Goal: Information Seeking & Learning: Find contact information

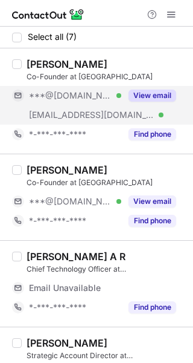
click at [93, 87] on div "***@[DOMAIN_NAME] Verified" at bounding box center [66, 95] width 109 height 19
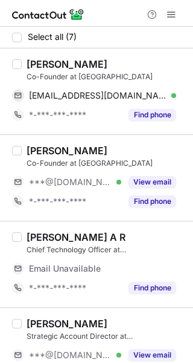
click at [34, 70] on div "[PERSON_NAME] Co-Founder at [GEOGRAPHIC_DATA]" at bounding box center [107, 70] width 160 height 24
click at [34, 63] on div "[PERSON_NAME]" at bounding box center [67, 64] width 81 height 12
copy div "Rahul"
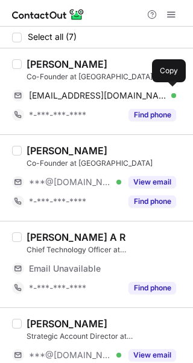
drag, startPoint x: 64, startPoint y: 96, endPoint x: 171, endPoint y: 77, distance: 108.1
click at [71, 96] on span "[EMAIL_ADDRESS][DOMAIN_NAME]" at bounding box center [98, 95] width 138 height 11
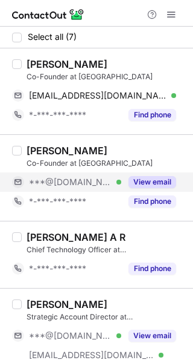
drag, startPoint x: 55, startPoint y: 189, endPoint x: 54, endPoint y: 180, distance: 9.8
click at [55, 189] on div "***@[DOMAIN_NAME] Verified" at bounding box center [66, 181] width 109 height 19
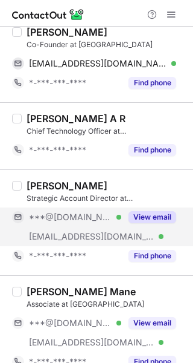
scroll to position [161, 0]
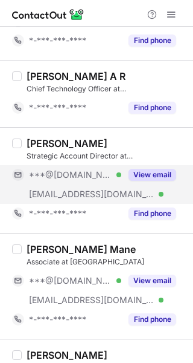
click at [68, 189] on span "[EMAIL_ADDRESS][DOMAIN_NAME]" at bounding box center [92, 194] width 126 height 11
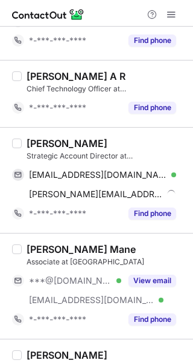
click at [42, 139] on div "[PERSON_NAME]" at bounding box center [67, 143] width 81 height 12
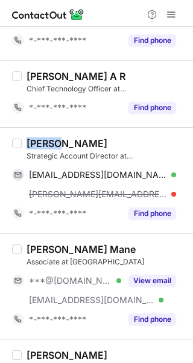
click at [42, 140] on div "[PERSON_NAME]" at bounding box center [67, 143] width 81 height 12
copy div "[PERSON_NAME]"
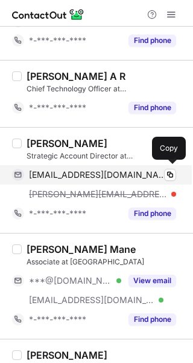
drag, startPoint x: 93, startPoint y: 180, endPoint x: 103, endPoint y: 174, distance: 12.5
click at [93, 180] on div "[EMAIL_ADDRESS][DOMAIN_NAME] Verified Copy" at bounding box center [94, 174] width 164 height 19
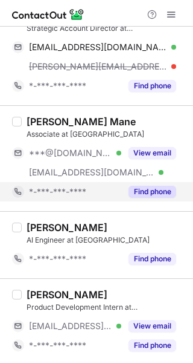
scroll to position [288, 0]
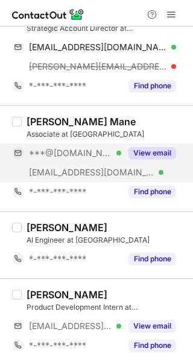
drag, startPoint x: 62, startPoint y: 164, endPoint x: 51, endPoint y: 145, distance: 21.7
click at [62, 164] on div "[EMAIL_ADDRESS][DOMAIN_NAME] Verified" at bounding box center [66, 172] width 109 height 19
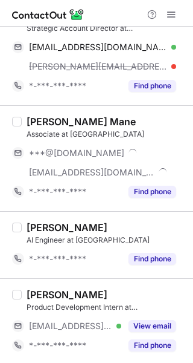
click at [42, 117] on div "Select all (7) [PERSON_NAME] Co-Founder at [GEOGRAPHIC_DATA] Laboratory [EMAIL_…" at bounding box center [96, 51] width 193 height 626
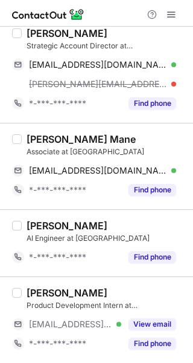
scroll to position [269, 0]
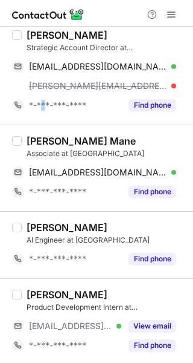
click at [42, 117] on div "[PERSON_NAME] Strategic Account Director at [GEOGRAPHIC_DATA] [EMAIL_ADDRESS][D…" at bounding box center [96, 72] width 193 height 106
copy span "*"
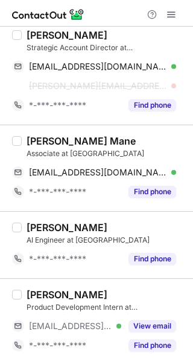
click at [54, 135] on div "[PERSON_NAME] Mane" at bounding box center [81, 141] width 109 height 12
click at [54, 136] on div "[PERSON_NAME] Mane" at bounding box center [81, 141] width 109 height 12
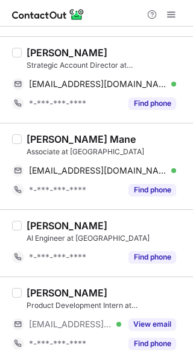
scroll to position [250, 0]
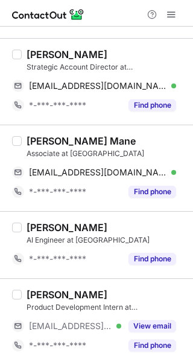
click at [37, 139] on div "[PERSON_NAME] Mane" at bounding box center [81, 141] width 109 height 12
copy div "[DEMOGRAPHIC_DATA]"
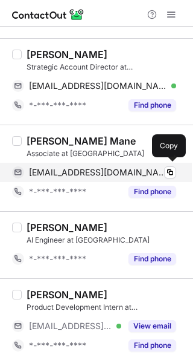
drag, startPoint x: 131, startPoint y: 172, endPoint x: 180, endPoint y: 165, distance: 49.5
click at [131, 172] on span "[EMAIL_ADDRESS][DOMAIN_NAME]" at bounding box center [98, 172] width 138 height 11
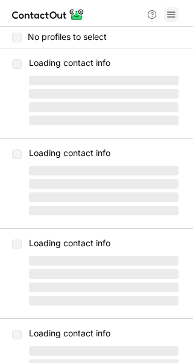
click at [172, 15] on span at bounding box center [172, 15] width 10 height 10
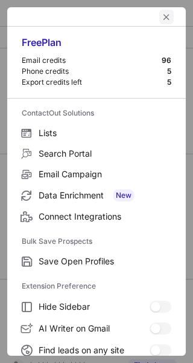
click at [162, 21] on span "left-button" at bounding box center [167, 17] width 10 height 10
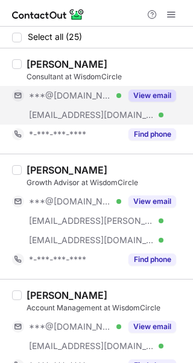
click at [74, 112] on span "[EMAIL_ADDRESS][DOMAIN_NAME]" at bounding box center [92, 114] width 126 height 11
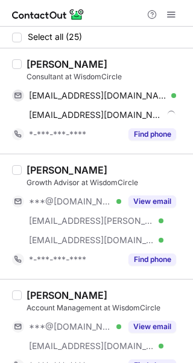
click at [37, 71] on div "[PERSON_NAME] Consultant at WisdomCircle" at bounding box center [107, 70] width 160 height 24
click at [25, 63] on div "[PERSON_NAME] Consultant at WisdomCircle [EMAIL_ADDRESS][DOMAIN_NAME] Verified …" at bounding box center [104, 101] width 164 height 86
click at [32, 62] on div "[PERSON_NAME]" at bounding box center [67, 64] width 81 height 12
click at [32, 63] on div "[PERSON_NAME]" at bounding box center [67, 64] width 81 height 12
copy div "Preet"
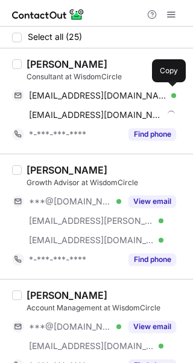
drag, startPoint x: 80, startPoint y: 92, endPoint x: 187, endPoint y: 79, distance: 107.8
click at [81, 92] on span "[EMAIL_ADDRESS][DOMAIN_NAME]" at bounding box center [98, 95] width 138 height 11
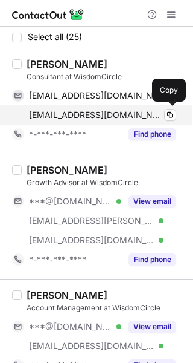
drag, startPoint x: 91, startPoint y: 112, endPoint x: 141, endPoint y: 111, distance: 50.8
click at [91, 112] on span "[EMAIL_ADDRESS][DOMAIN_NAME]" at bounding box center [96, 114] width 134 height 11
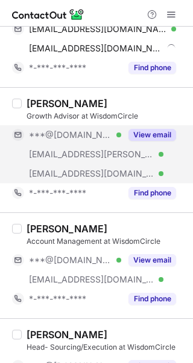
scroll to position [80, 0]
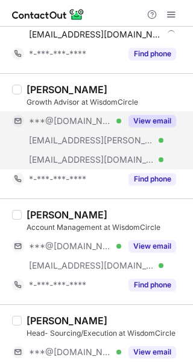
click at [67, 134] on div "[EMAIL_ADDRESS][PERSON_NAME][DOMAIN_NAME] Verified" at bounding box center [66, 140] width 109 height 19
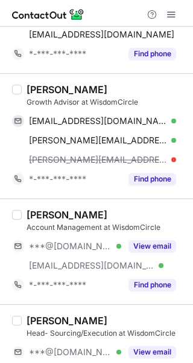
click at [37, 86] on div "[PERSON_NAME]" at bounding box center [67, 89] width 81 height 12
copy div "[PERSON_NAME]"
click at [37, 87] on div "[PERSON_NAME]" at bounding box center [67, 89] width 81 height 12
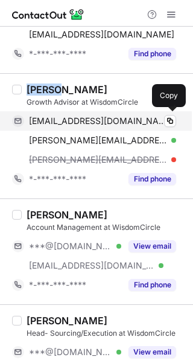
drag, startPoint x: 127, startPoint y: 114, endPoint x: 180, endPoint y: 122, distance: 53.1
click at [128, 114] on div "[EMAIL_ADDRESS][DOMAIN_NAME] Verified Copy" at bounding box center [94, 120] width 164 height 19
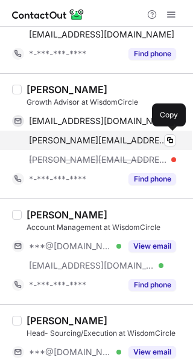
click at [67, 139] on span "[PERSON_NAME][EMAIL_ADDRESS][PERSON_NAME][DOMAIN_NAME]" at bounding box center [98, 140] width 138 height 11
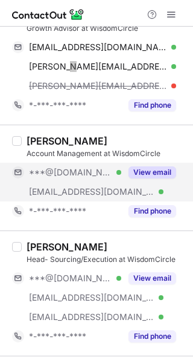
scroll to position [161, 0]
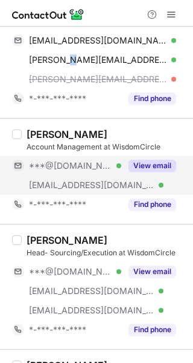
drag, startPoint x: 70, startPoint y: 177, endPoint x: 48, endPoint y: 140, distance: 42.3
click at [68, 176] on div "[EMAIL_ADDRESS][DOMAIN_NAME] Verified" at bounding box center [66, 184] width 109 height 19
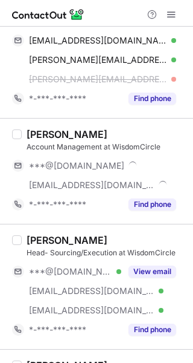
click at [46, 138] on div "[PERSON_NAME]" at bounding box center [67, 134] width 81 height 12
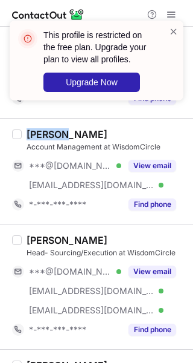
click at [45, 138] on div "[PERSON_NAME]" at bounding box center [67, 134] width 81 height 12
copy div "[PERSON_NAME]"
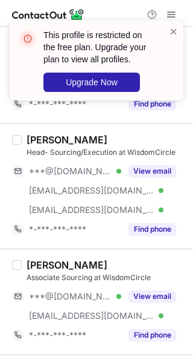
drag, startPoint x: 56, startPoint y: 187, endPoint x: 37, endPoint y: 148, distance: 43.0
click at [55, 187] on span "[EMAIL_ADDRESS][DOMAIN_NAME]" at bounding box center [92, 190] width 126 height 11
click at [27, 134] on div "[PERSON_NAME]" at bounding box center [67, 140] width 81 height 12
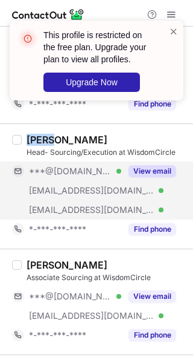
copy div "Neha"
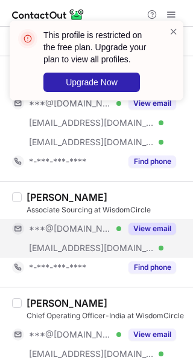
scroll to position [322, 0]
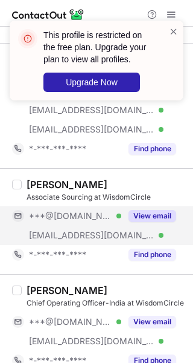
drag, startPoint x: 86, startPoint y: 219, endPoint x: 72, endPoint y: 209, distance: 18.1
click at [86, 219] on span "***@[DOMAIN_NAME]" at bounding box center [70, 215] width 83 height 11
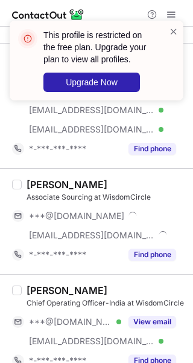
click at [32, 179] on div "Kumari Swati" at bounding box center [67, 184] width 81 height 12
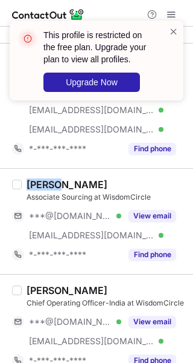
click at [32, 179] on div "Kumari Swati" at bounding box center [67, 184] width 81 height 12
copy div "Kumari"
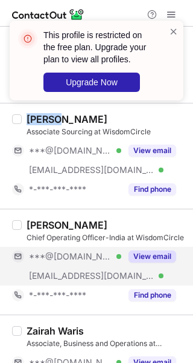
scroll to position [403, 0]
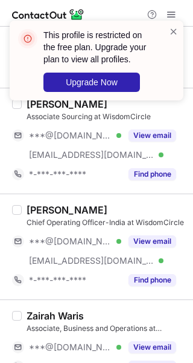
drag, startPoint x: 89, startPoint y: 238, endPoint x: 41, endPoint y: 201, distance: 61.2
click at [89, 238] on span "***@[DOMAIN_NAME]" at bounding box center [70, 241] width 83 height 11
click at [34, 194] on div "Pankaj Singh Chief Operating Officer-India at WisdomCircle ***@gmail.com ***@wi…" at bounding box center [96, 246] width 193 height 106
click at [34, 195] on div "Pankaj Singh Chief Operating Officer-India at WisdomCircle ***@gmail.com Verifi…" at bounding box center [96, 246] width 193 height 106
copy div "Pankaj"
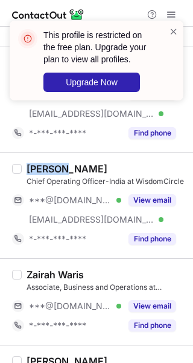
scroll to position [484, 0]
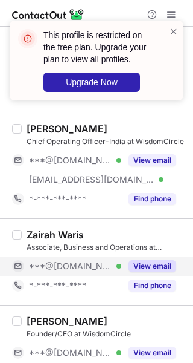
click at [74, 256] on div "Zairah Waris Associate, Business and Operations at WisdomCircle ***@gmail.com V…" at bounding box center [104, 262] width 164 height 67
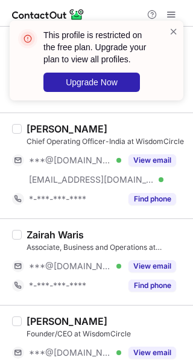
drag, startPoint x: 74, startPoint y: 263, endPoint x: 63, endPoint y: 253, distance: 15.0
click at [74, 262] on span "***@[DOMAIN_NAME]" at bounding box center [70, 266] width 83 height 11
click at [42, 225] on div "Zairah Waris Associate, Business and Operations at WisdomCircle ***@gmail.com *…" at bounding box center [96, 261] width 193 height 86
click at [42, 225] on div "Zairah Waris Associate, Business and Operations at WisdomCircle ***@gmail.com V…" at bounding box center [96, 261] width 193 height 86
copy div "Zairah"
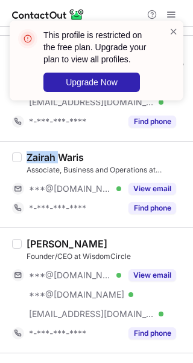
scroll to position [645, 0]
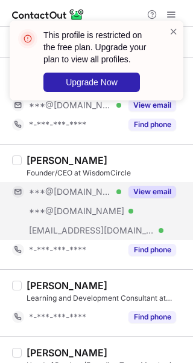
click at [88, 208] on span "***@[DOMAIN_NAME]" at bounding box center [77, 211] width 96 height 11
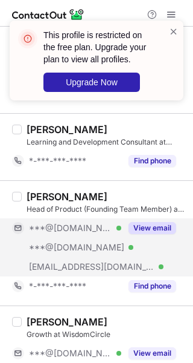
scroll to position [806, 0]
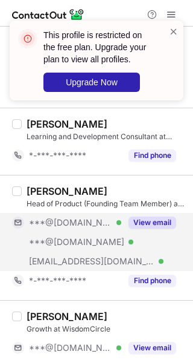
click at [67, 232] on div "***@hotmail.com Verified" at bounding box center [66, 241] width 109 height 19
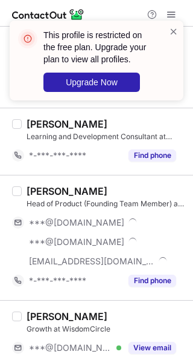
click at [30, 185] on div "Joanna Shruti Sundharam" at bounding box center [67, 191] width 81 height 12
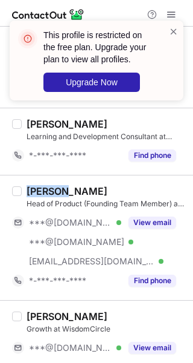
click at [30, 185] on div "Joanna Shruti Sundharam" at bounding box center [67, 191] width 81 height 12
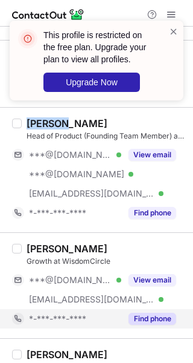
scroll to position [967, 0]
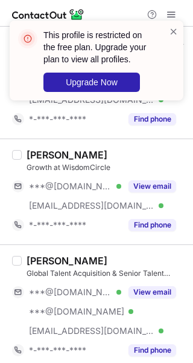
drag, startPoint x: 53, startPoint y: 183, endPoint x: 47, endPoint y: 152, distance: 32.0
click at [53, 183] on span "***@[DOMAIN_NAME]" at bounding box center [70, 186] width 83 height 11
click at [45, 150] on div "Diksha Singh" at bounding box center [67, 155] width 81 height 12
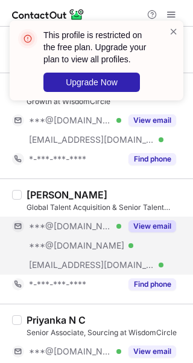
scroll to position [1048, 0]
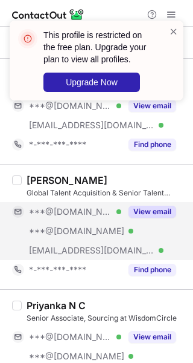
click at [53, 227] on span "***@hotmail.com" at bounding box center [77, 231] width 96 height 11
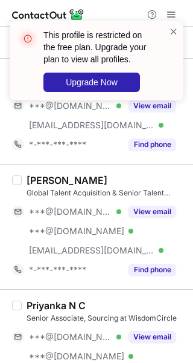
click at [38, 174] on div "Utsav Jain" at bounding box center [67, 180] width 81 height 12
click at [181, 27] on div "This profile is restricted on the free plan. Upgrade your plan to view all prof…" at bounding box center [97, 61] width 174 height 80
drag, startPoint x: 171, startPoint y: 33, endPoint x: 173, endPoint y: 27, distance: 6.5
click at [170, 33] on span at bounding box center [174, 31] width 10 height 12
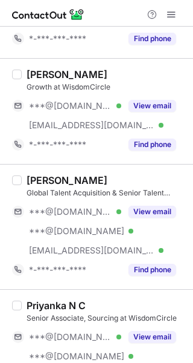
click at [173, 17] on div "This profile is restricted on the free plan. Upgrade your plan to view all prof…" at bounding box center [96, 65] width 193 height 114
click at [173, 17] on span at bounding box center [172, 15] width 10 height 10
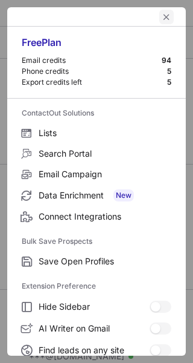
click at [162, 18] on span "left-button" at bounding box center [167, 17] width 10 height 10
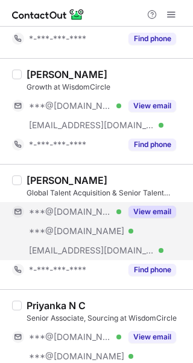
scroll to position [1128, 0]
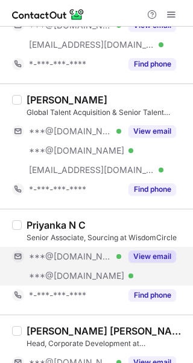
click at [69, 259] on div "***@[DOMAIN_NAME] Verified" at bounding box center [66, 256] width 109 height 19
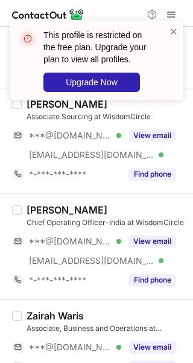
scroll to position [0, 0]
